Goal: Find specific page/section: Find specific page/section

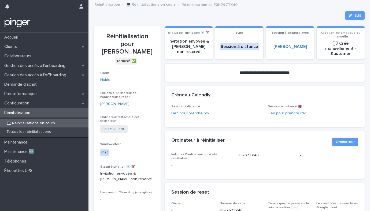
click at [35, 125] on p "💻 Réinitialisations en cours" at bounding box center [30, 123] width 57 height 5
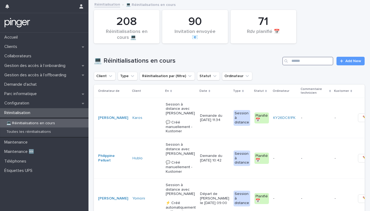
click at [312, 62] on input "Search" at bounding box center [308, 61] width 51 height 9
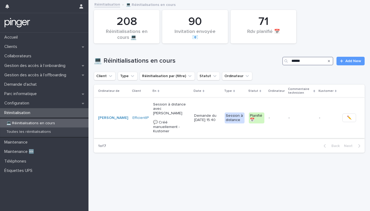
type input "******"
click at [153, 110] on p "Session à distance avec [PERSON_NAME] 💬​ Créé manuellement - Kustomer" at bounding box center [171, 118] width 37 height 32
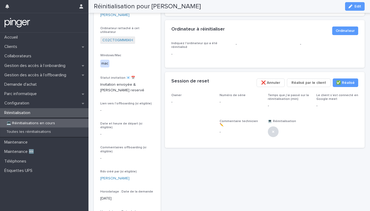
scroll to position [89, 0]
click at [119, 37] on link "C02CT0GMM6KH" at bounding box center [117, 40] width 31 height 6
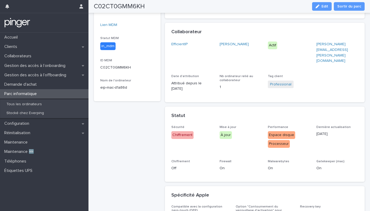
scroll to position [128, 0]
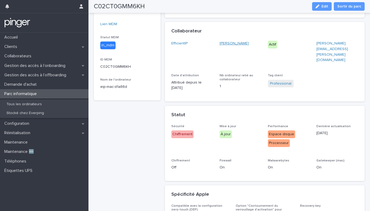
click at [232, 44] on link "[PERSON_NAME]" at bounding box center [234, 44] width 29 height 6
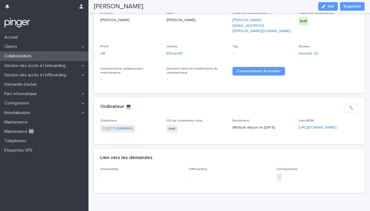
scroll to position [68, 0]
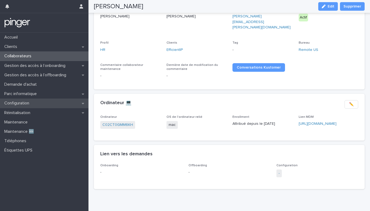
click at [31, 99] on div "Configuration" at bounding box center [44, 103] width 89 height 9
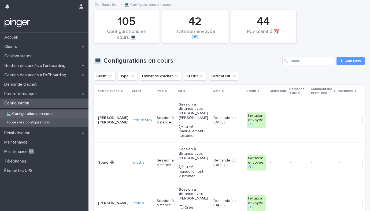
click at [17, 126] on div "Toutes les configurations" at bounding box center [44, 122] width 89 height 9
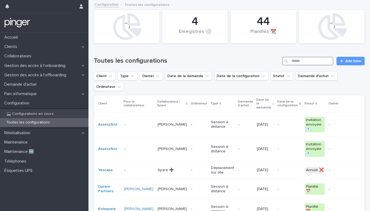
click at [319, 61] on input "Search" at bounding box center [308, 61] width 51 height 9
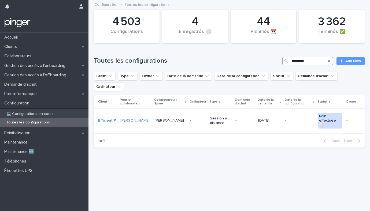
type input "********"
click at [194, 116] on div "-" at bounding box center [198, 120] width 16 height 9
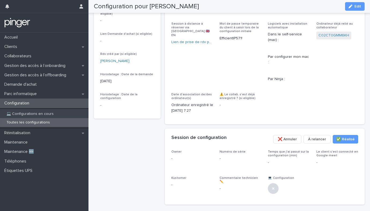
scroll to position [185, 0]
